Goal: Check status: Check status

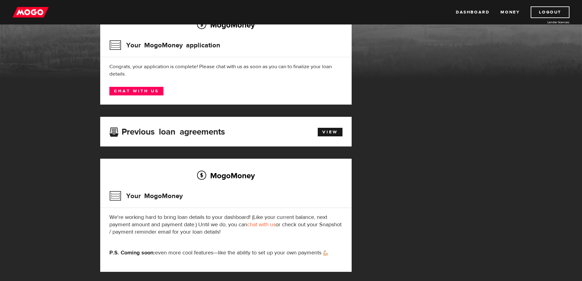
scroll to position [61, 0]
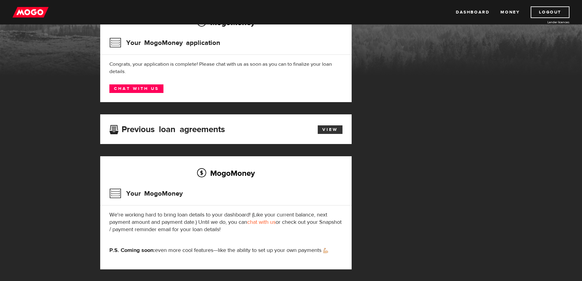
click at [332, 128] on link "View" at bounding box center [330, 129] width 25 height 9
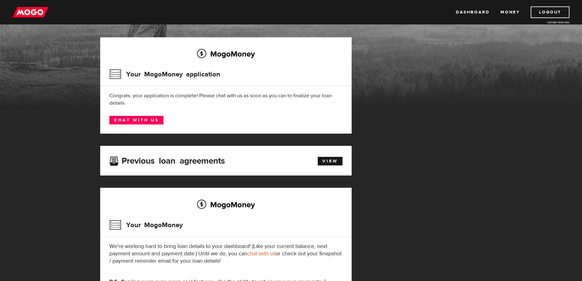
scroll to position [0, 0]
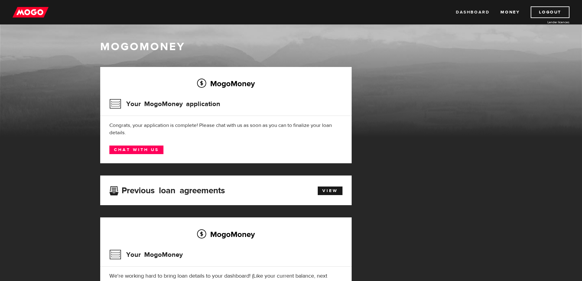
click at [472, 12] on link "Dashboard" at bounding box center [473, 12] width 34 height 12
